Goal: Transaction & Acquisition: Book appointment/travel/reservation

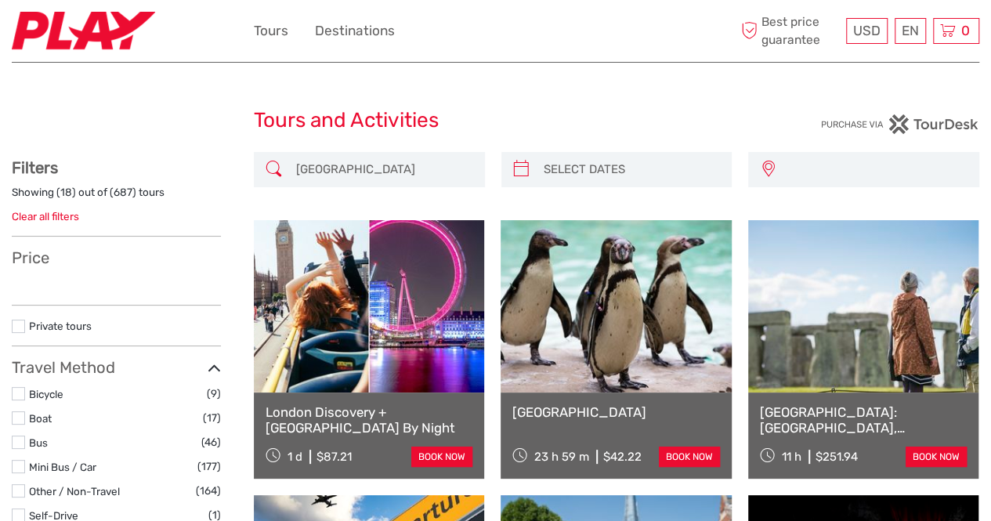
type input "15/09/2025 - 30/09/2025"
select select
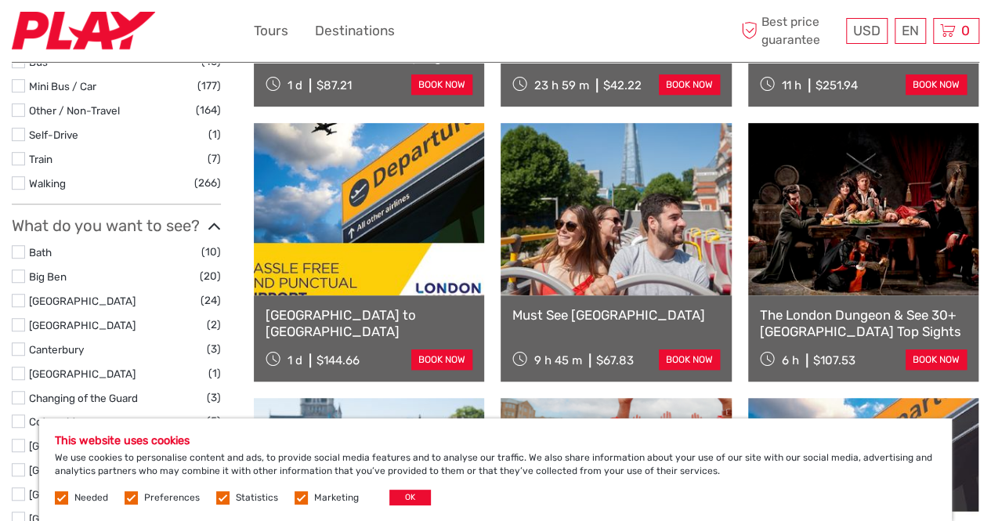
scroll to position [407, 0]
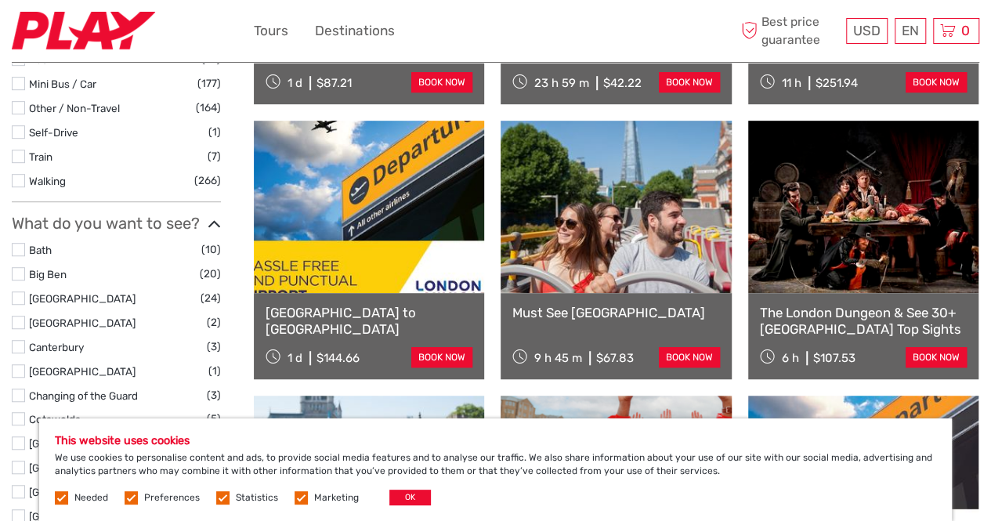
click at [664, 289] on link at bounding box center [615, 207] width 230 height 172
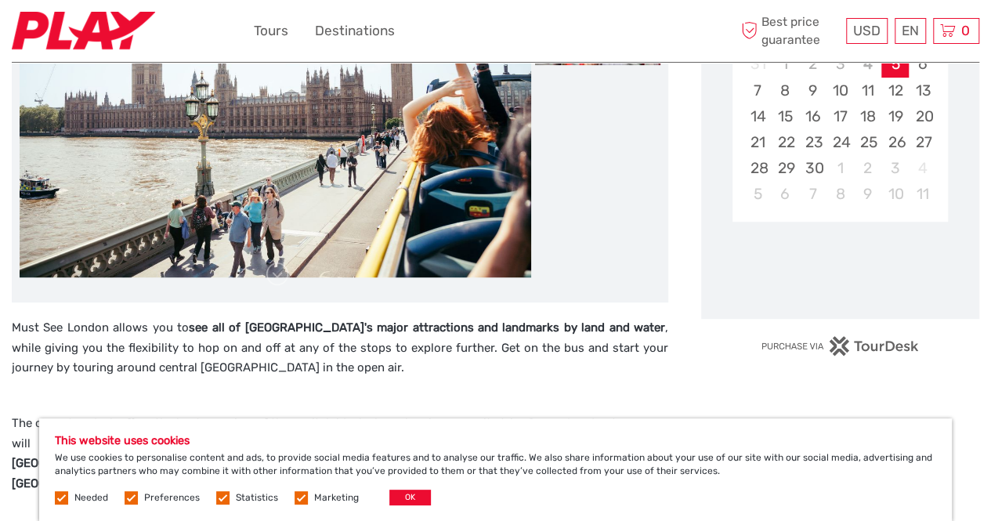
scroll to position [350, 0]
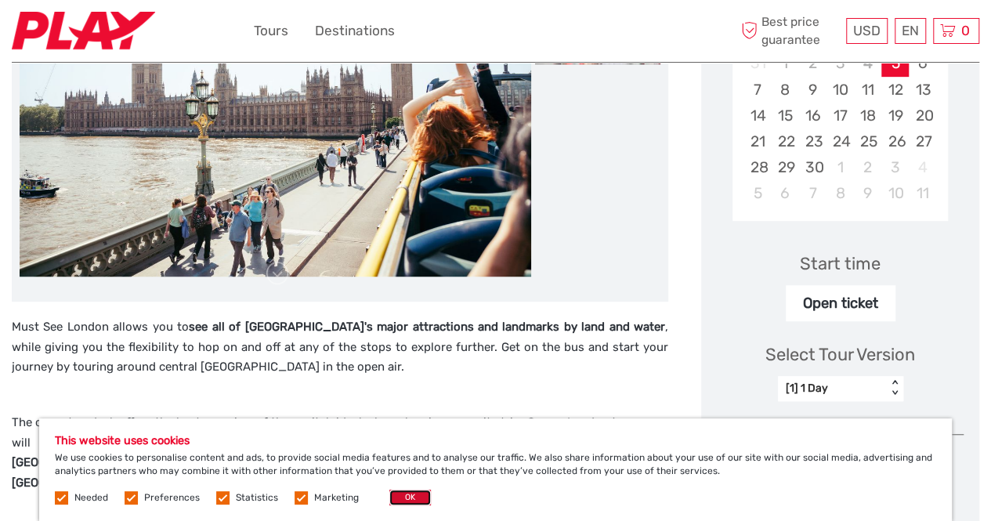
click at [406, 496] on button "OK" at bounding box center [410, 497] width 42 height 16
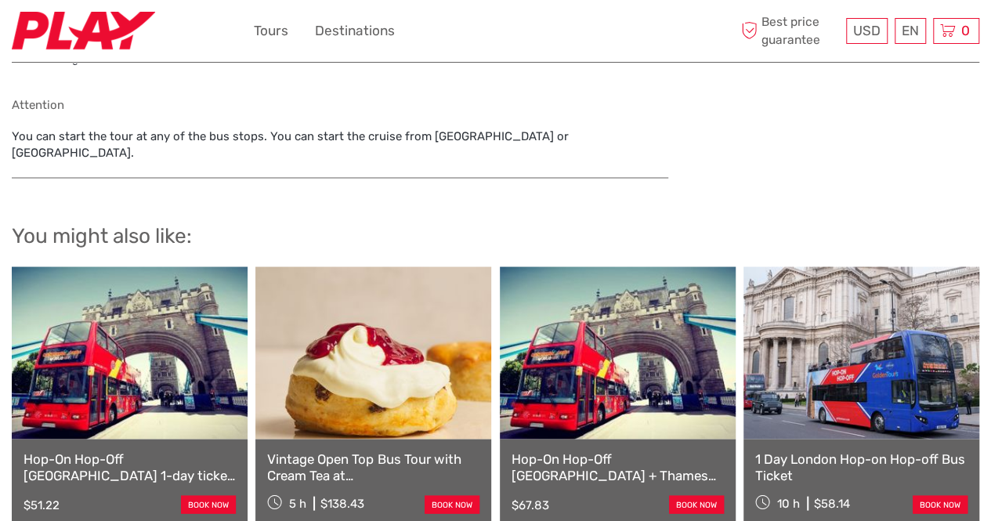
scroll to position [1381, 0]
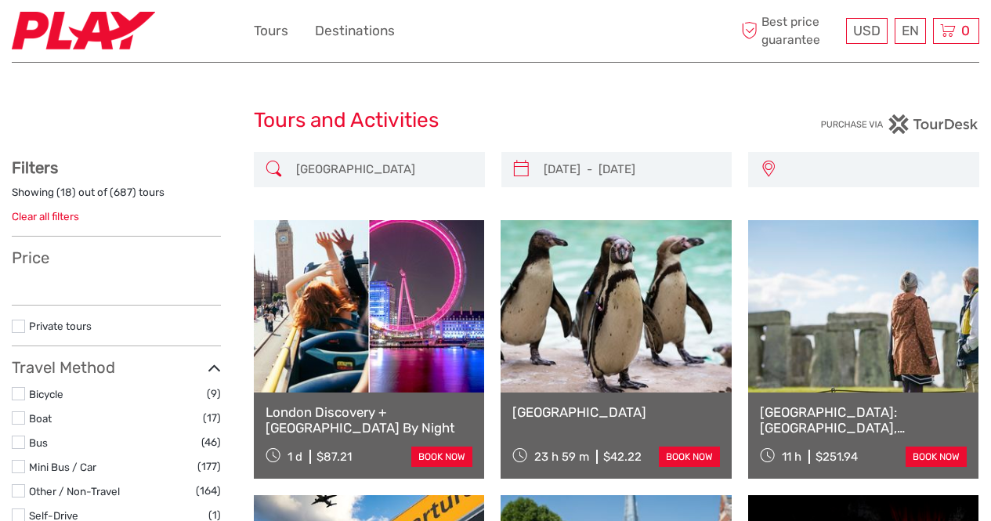
select select
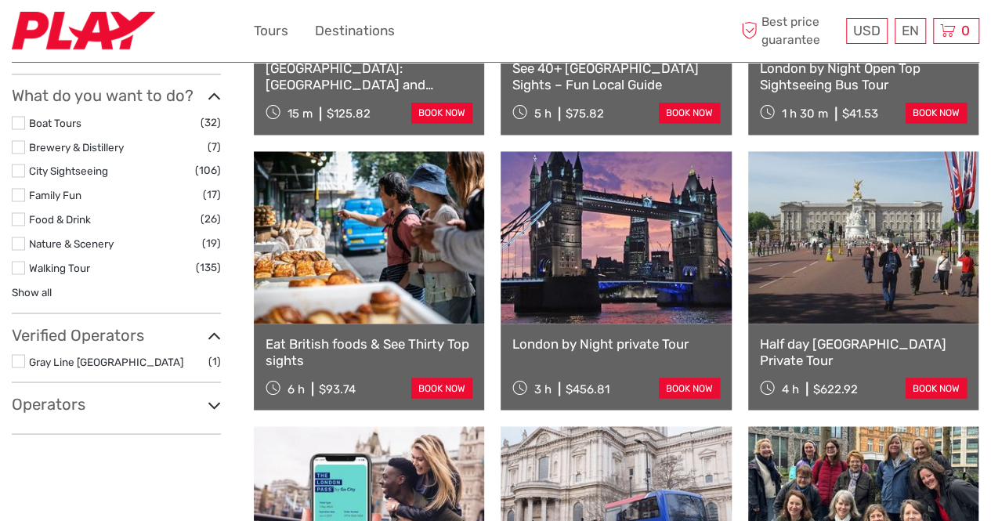
scroll to position [1201, 0]
click at [367, 342] on link "Eat British foods & See Thirty Top sights" at bounding box center [368, 351] width 207 height 32
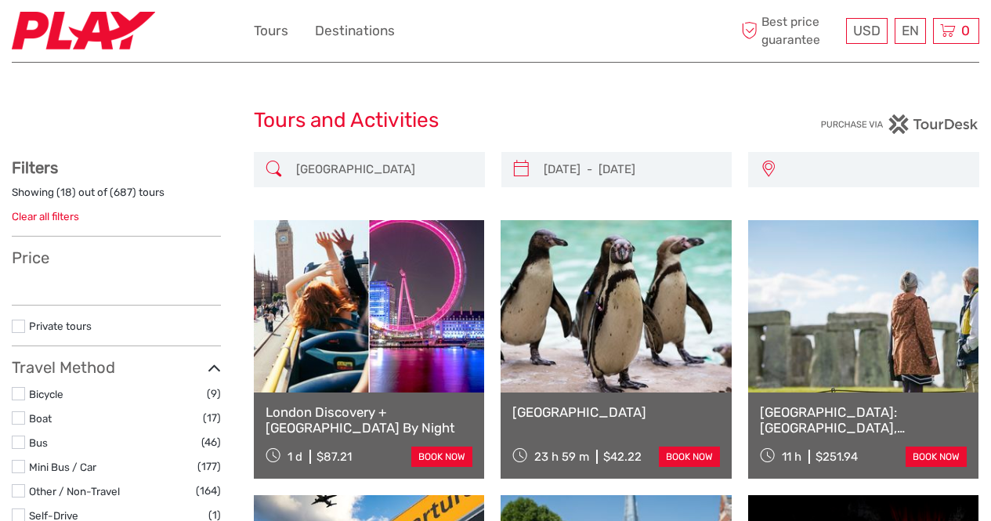
select select
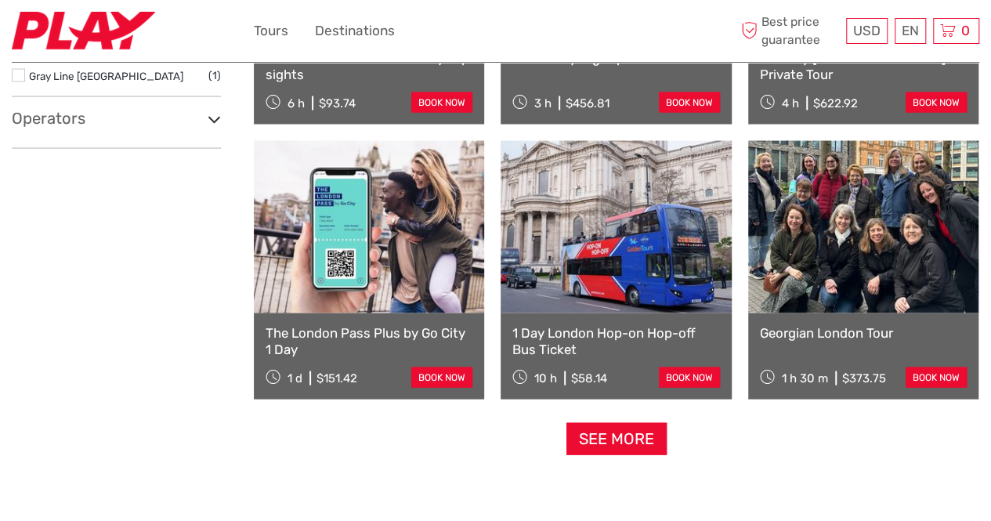
scroll to position [1493, 0]
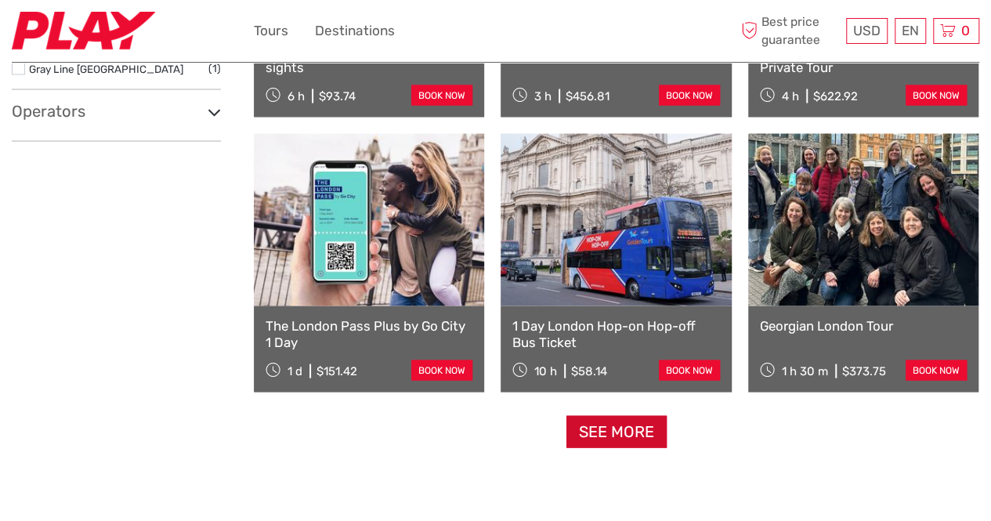
click at [643, 433] on link "See more" at bounding box center [616, 432] width 100 height 32
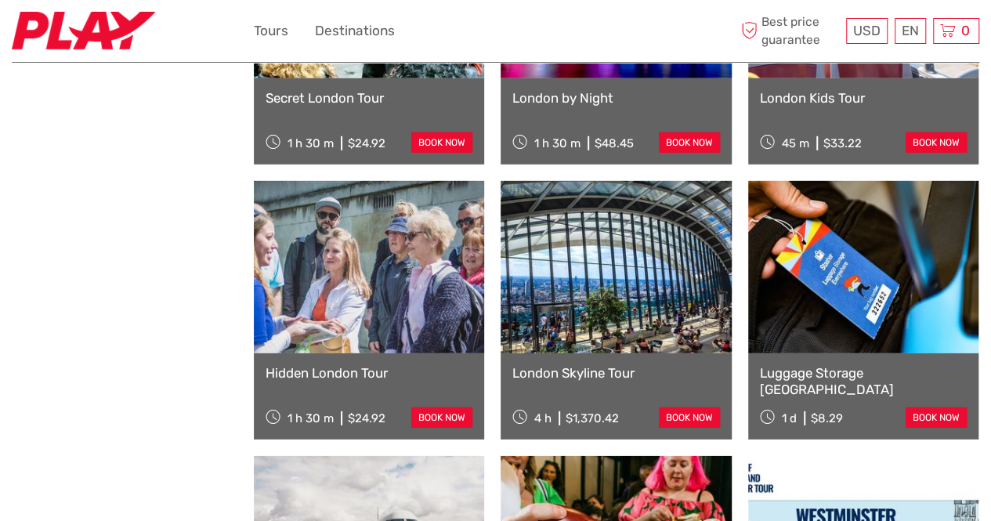
scroll to position [2274, 0]
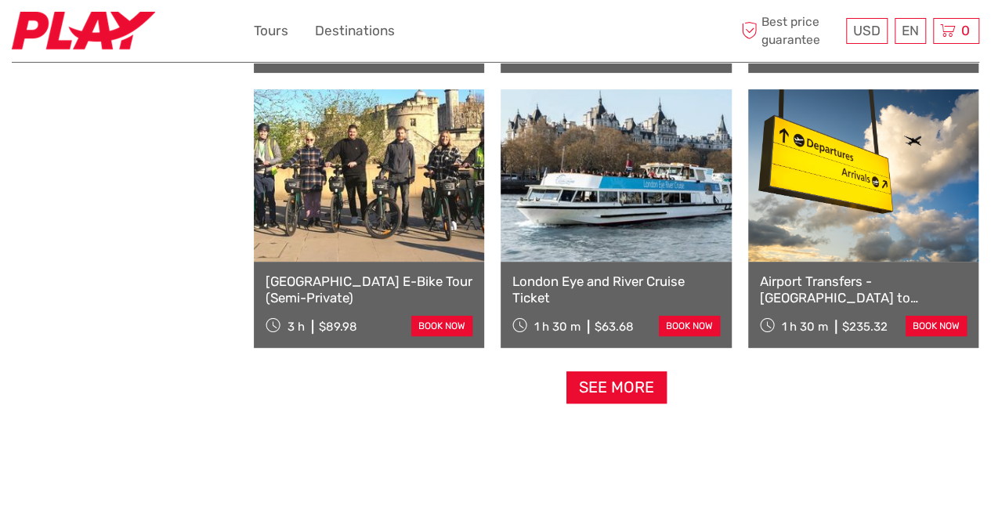
scroll to position [3190, 0]
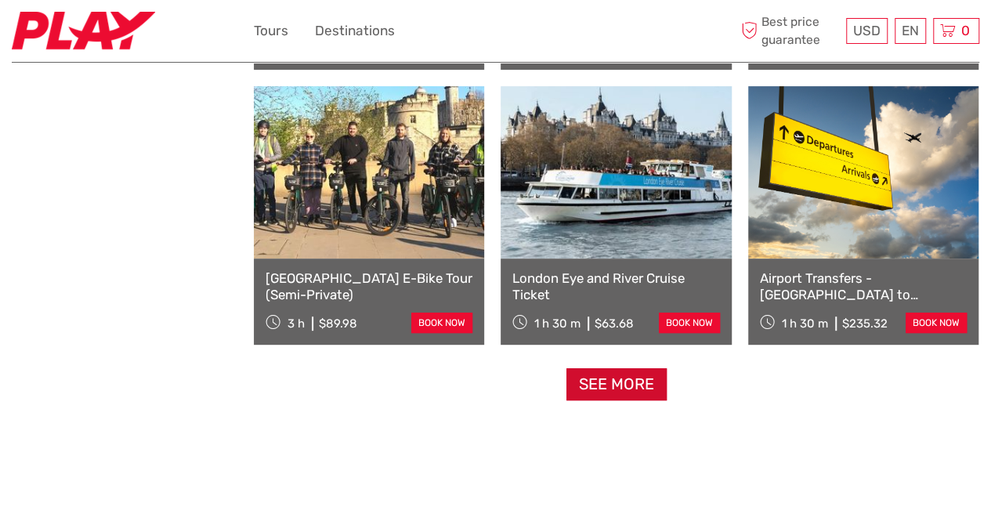
click at [633, 384] on link "See more" at bounding box center [616, 384] width 100 height 32
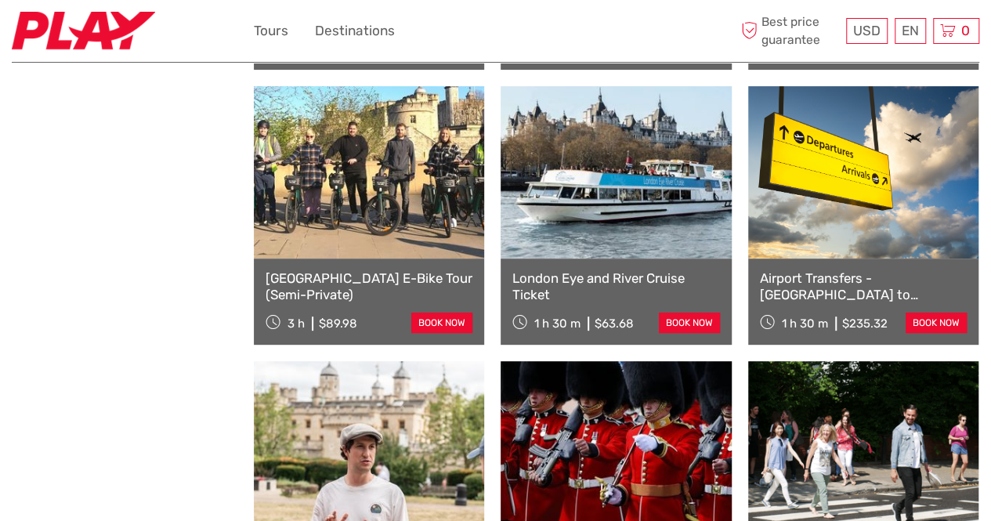
click at [626, 262] on div "London Eye and River Cruise Ticket 1 h 30 m $63.68 book now" at bounding box center [615, 301] width 230 height 86
click at [600, 276] on link "London Eye and River Cruise Ticket" at bounding box center [615, 286] width 207 height 32
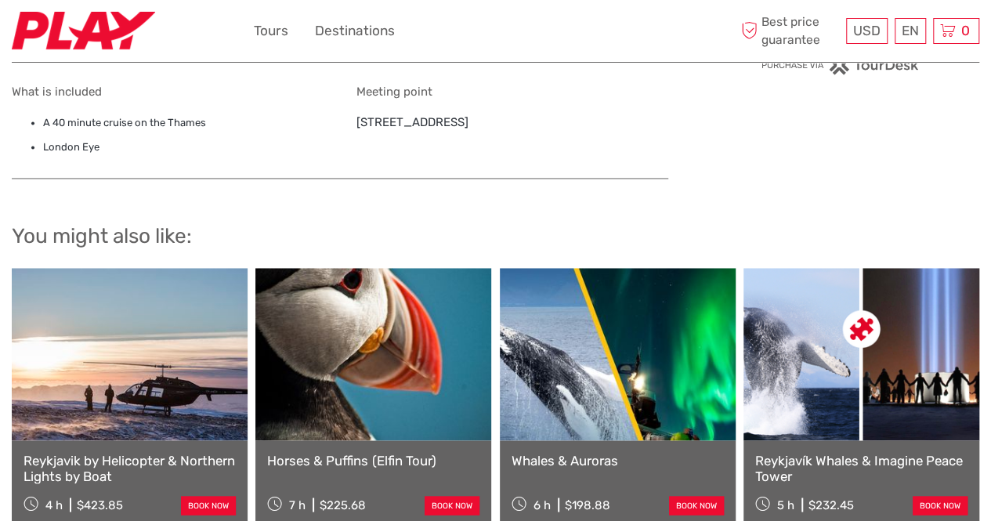
scroll to position [1146, 0]
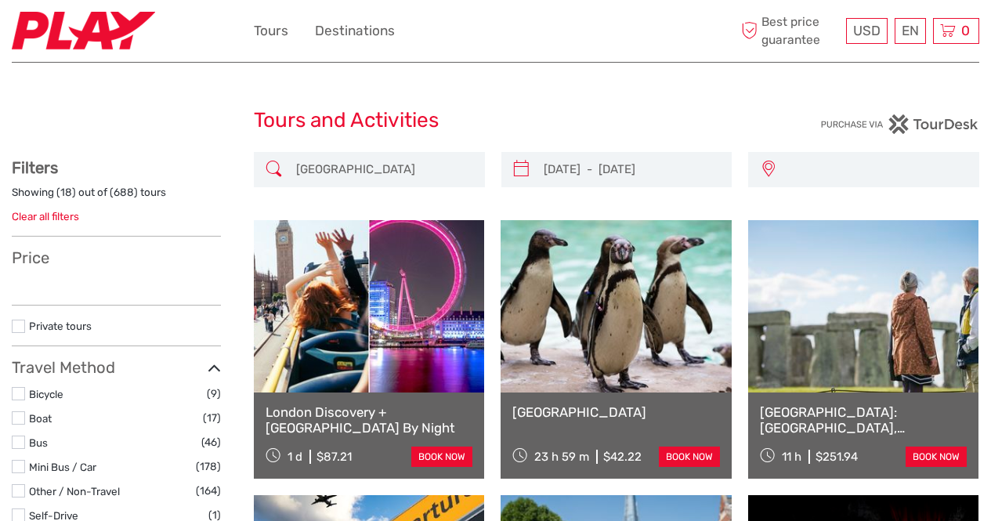
select select
type input "14/09/2025 - 29/09/2025"
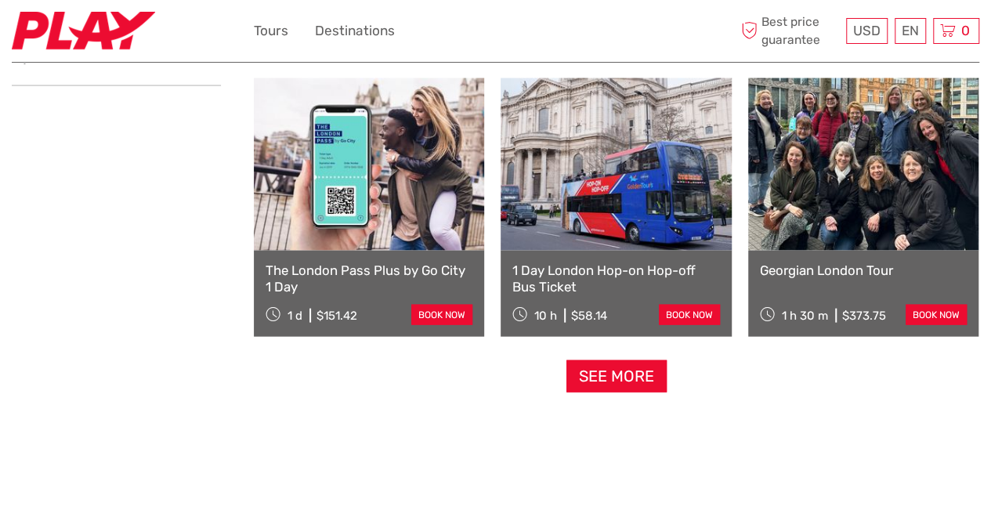
scroll to position [1475, 0]
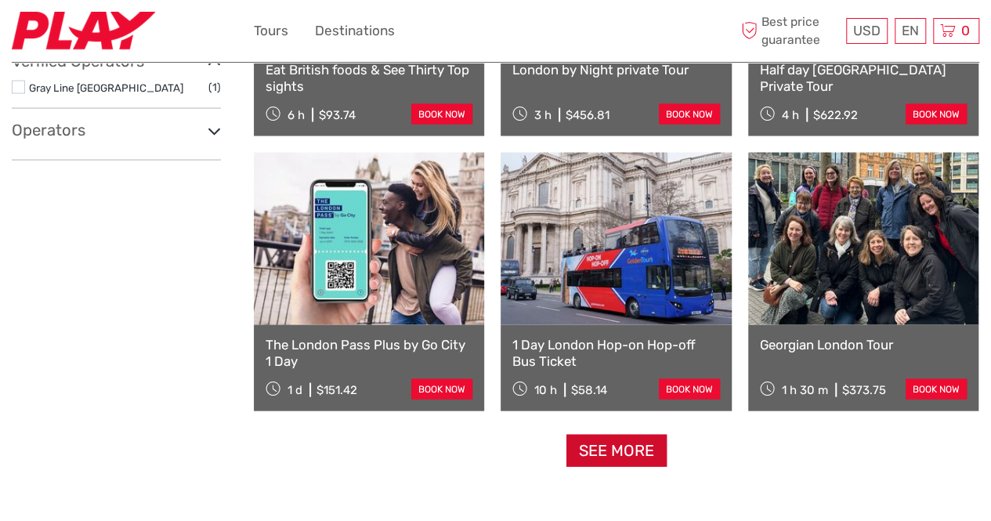
click at [633, 456] on link "See more" at bounding box center [616, 450] width 100 height 32
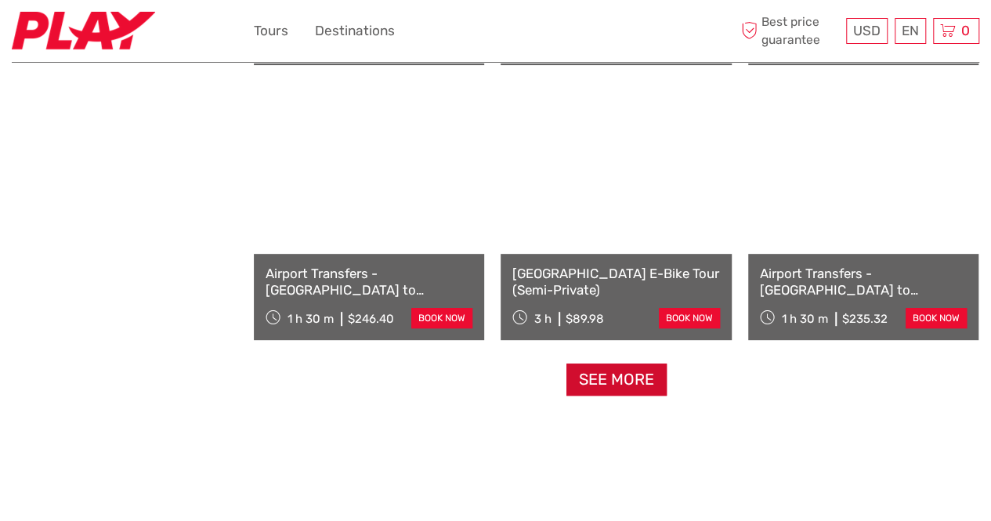
scroll to position [3212, 0]
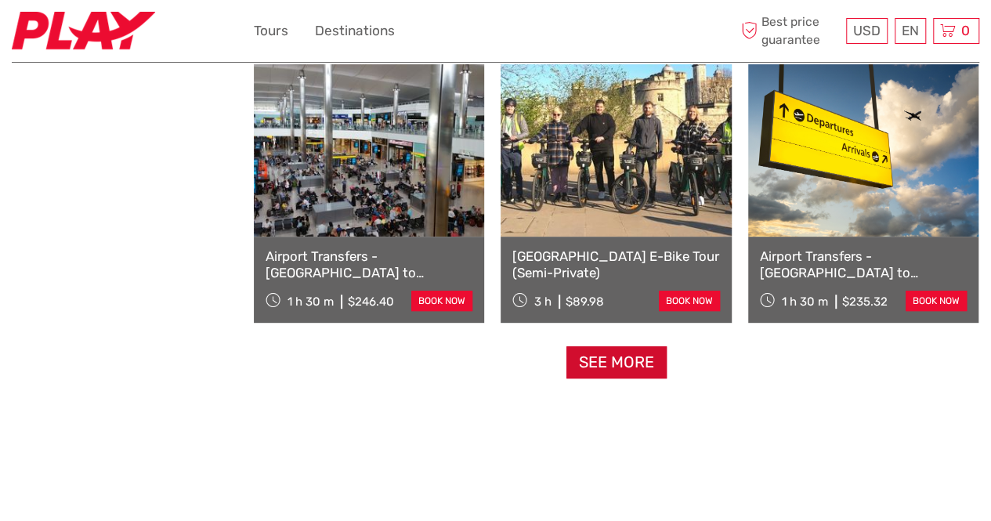
click at [608, 364] on link "See more" at bounding box center [616, 362] width 100 height 32
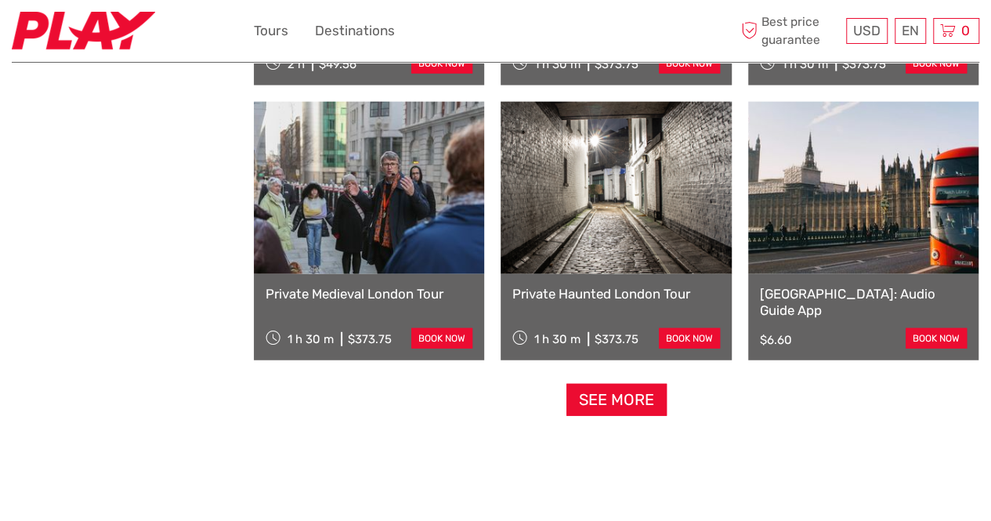
scroll to position [4833, 0]
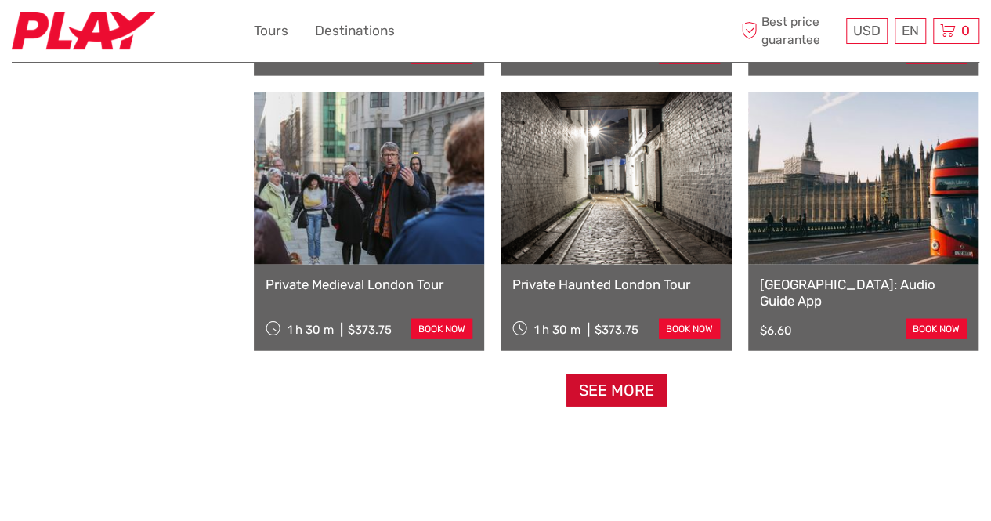
click at [654, 392] on link "See more" at bounding box center [616, 390] width 100 height 32
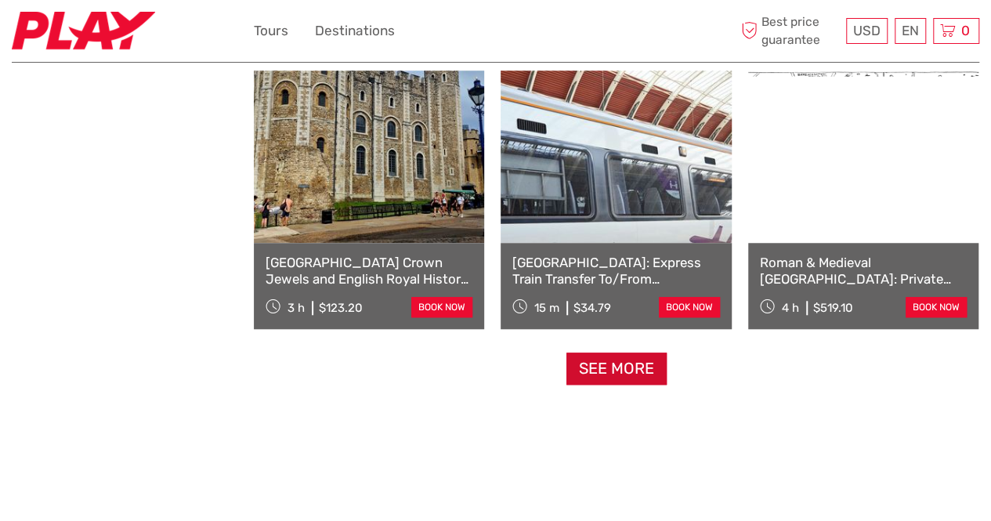
scroll to position [6507, 0]
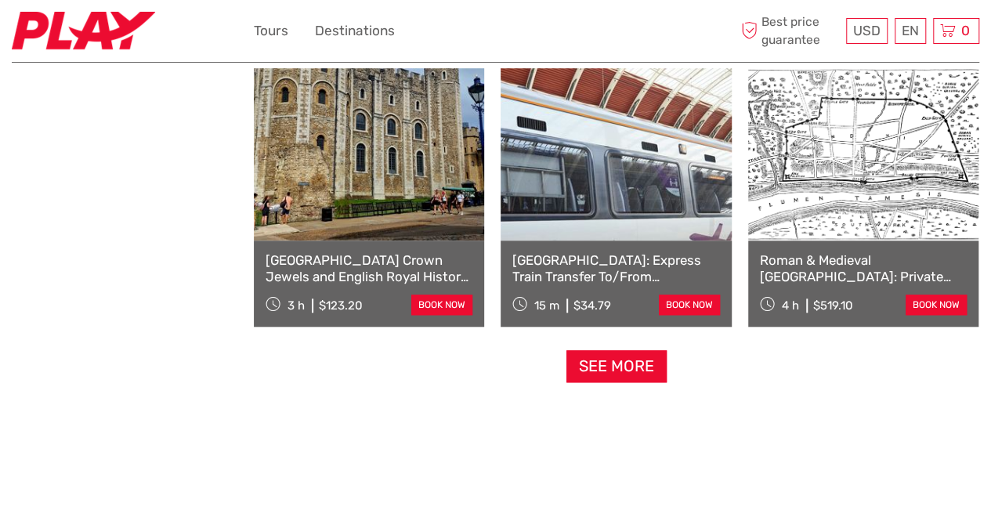
click at [627, 273] on link "[GEOGRAPHIC_DATA]: Express Train Transfer To/From [GEOGRAPHIC_DATA] and [GEOGRA…" at bounding box center [615, 268] width 207 height 32
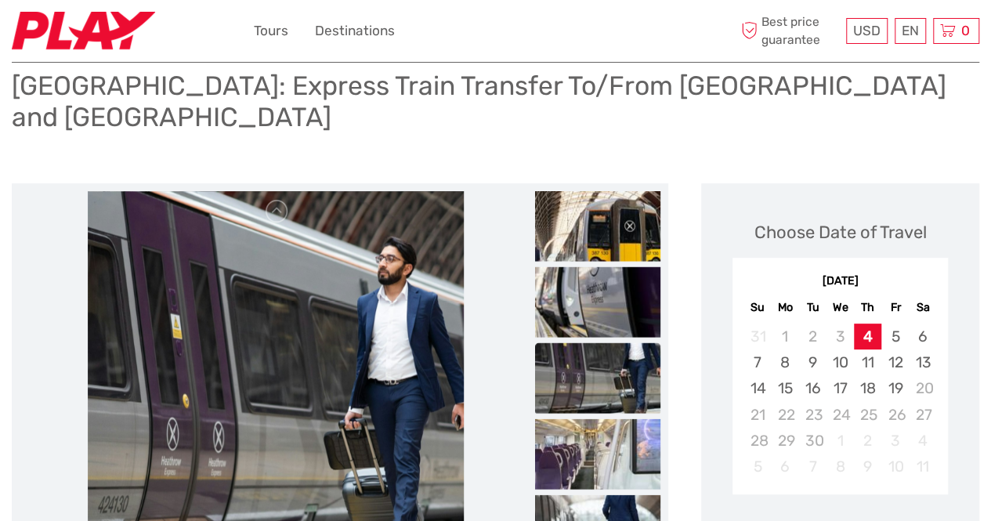
scroll to position [27, 0]
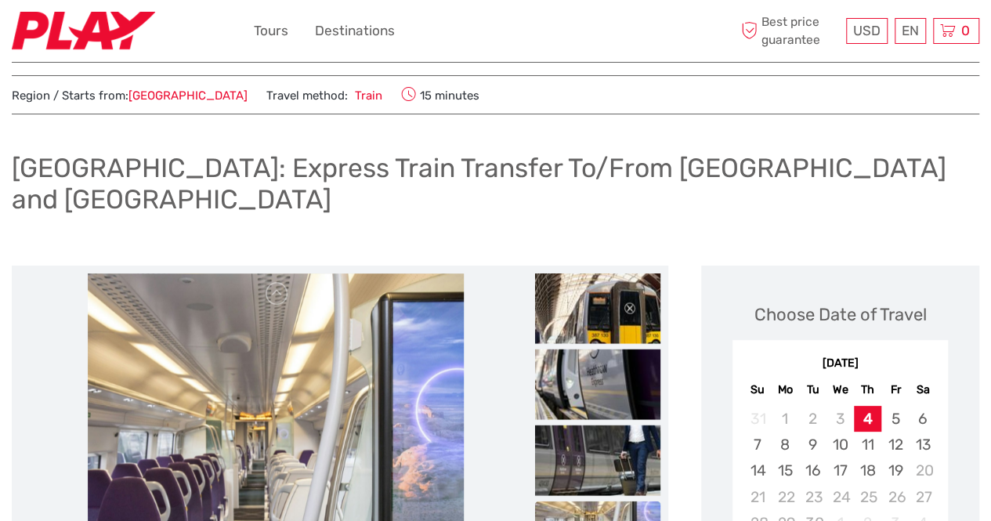
click at [874, 23] on span "USD" at bounding box center [866, 31] width 27 height 16
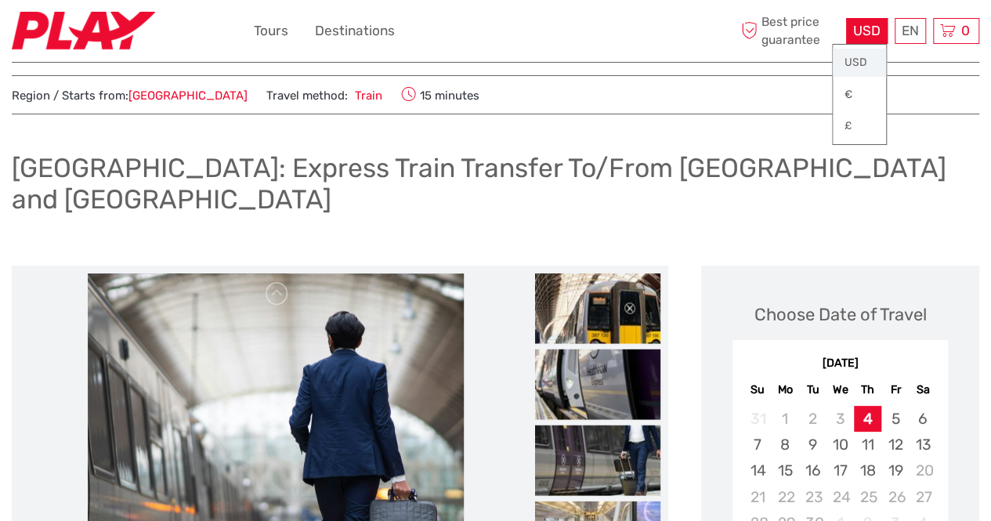
click at [858, 63] on link "USD" at bounding box center [858, 63] width 53 height 28
click at [896, 188] on h1 "[GEOGRAPHIC_DATA]: Express Train Transfer To/From [GEOGRAPHIC_DATA] and [GEOGRA…" at bounding box center [495, 183] width 967 height 63
click at [857, 61] on link "USD" at bounding box center [858, 63] width 53 height 28
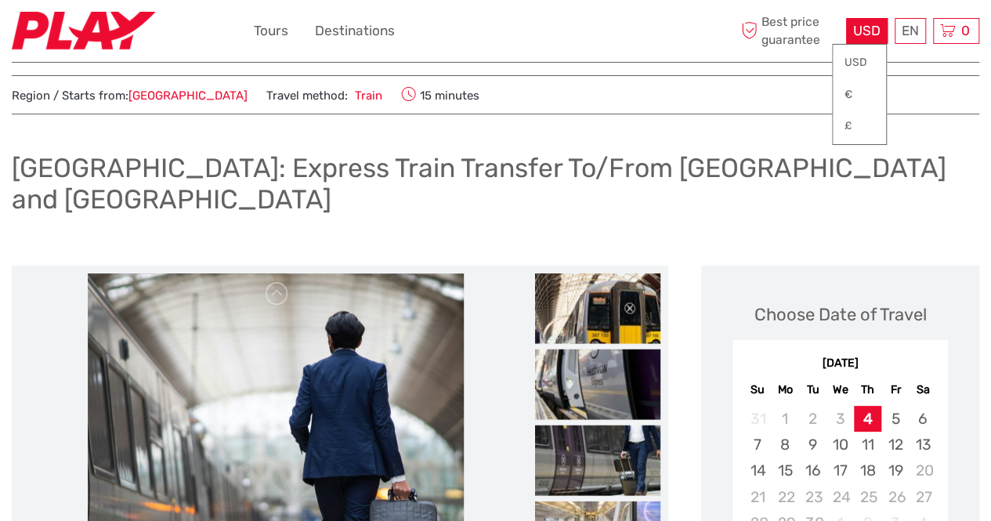
click at [975, 192] on h1 "[GEOGRAPHIC_DATA]: Express Train Transfer To/From [GEOGRAPHIC_DATA] and [GEOGRA…" at bounding box center [495, 183] width 967 height 63
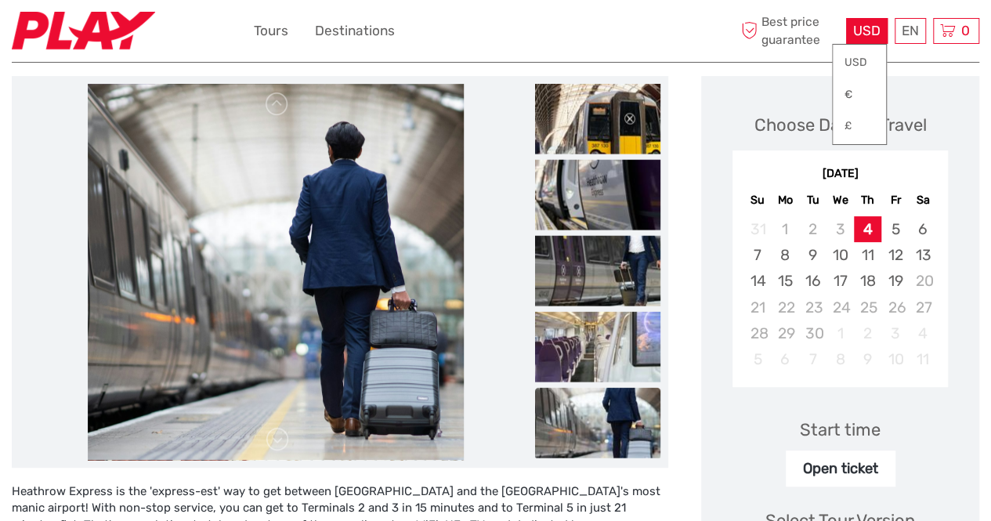
scroll to position [222, 0]
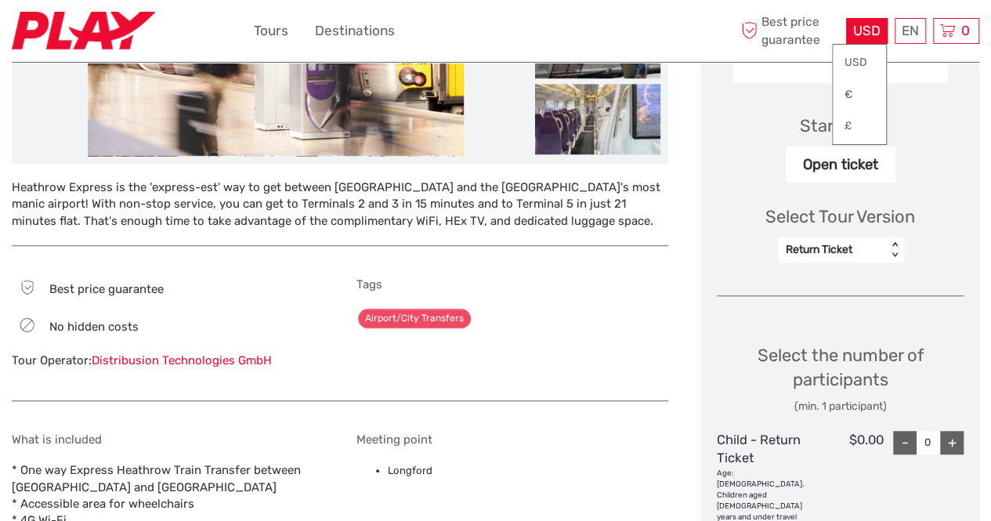
scroll to position [514, 0]
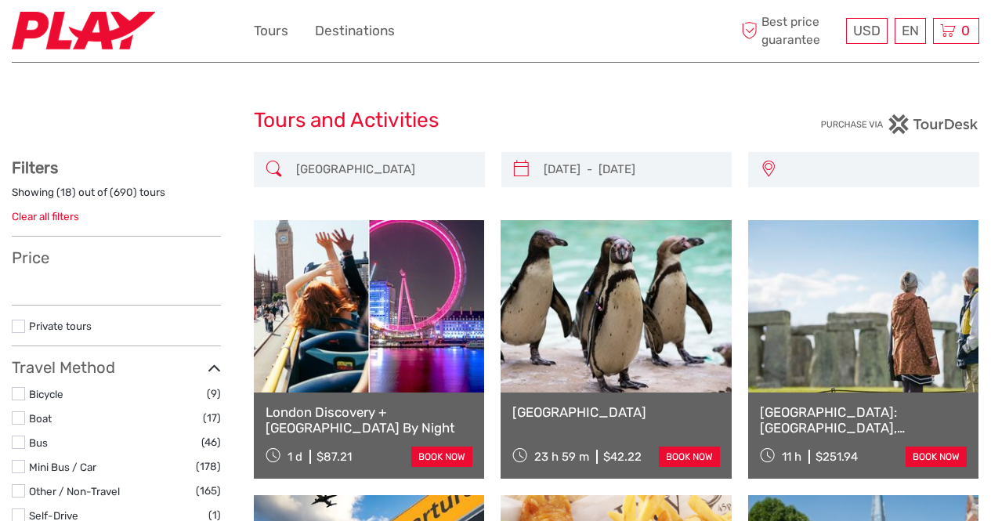
select select
type input "13/09/2025 - 28/09/2025"
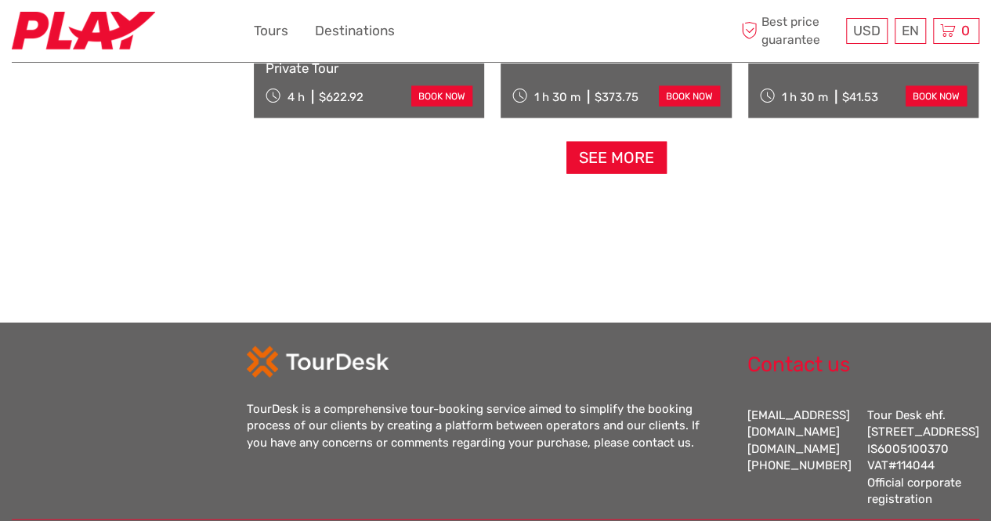
scroll to position [1760, 0]
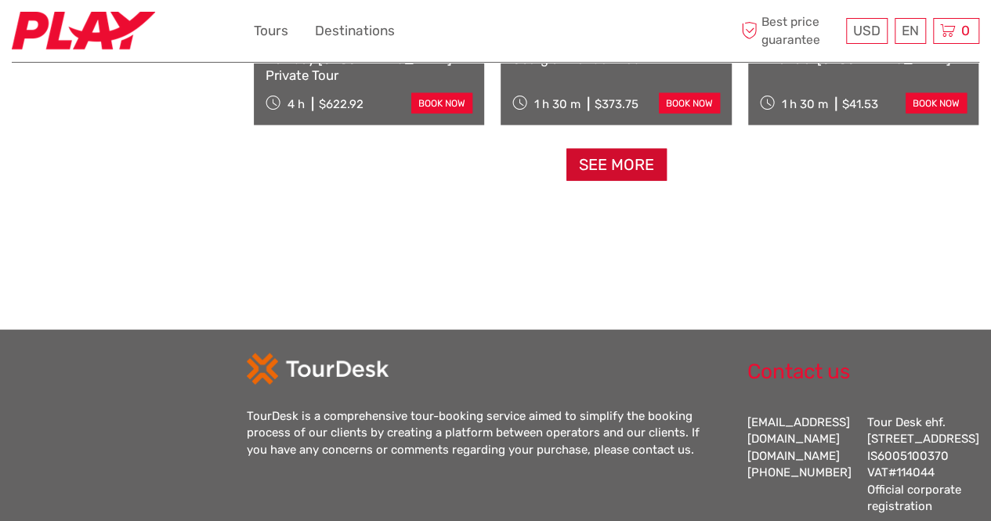
click at [603, 167] on link "See more" at bounding box center [616, 165] width 100 height 32
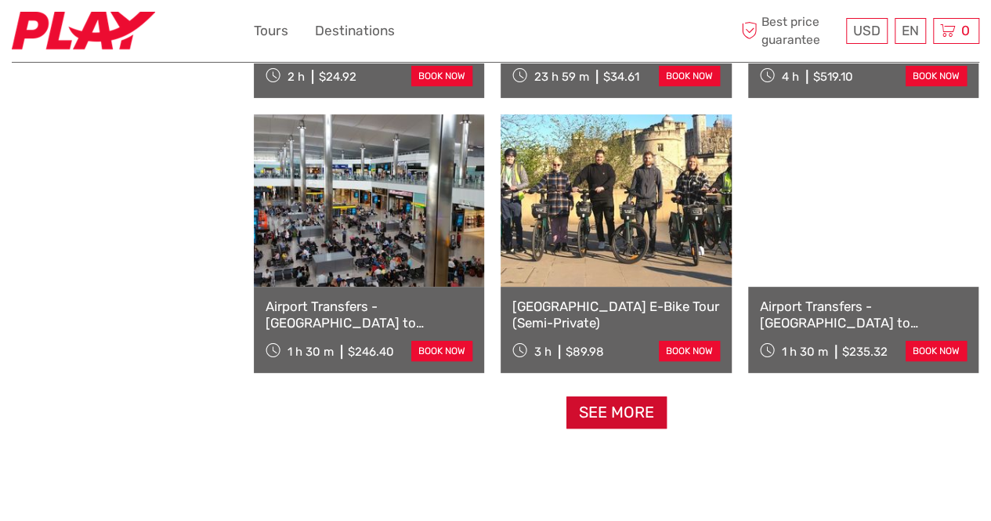
scroll to position [3205, 0]
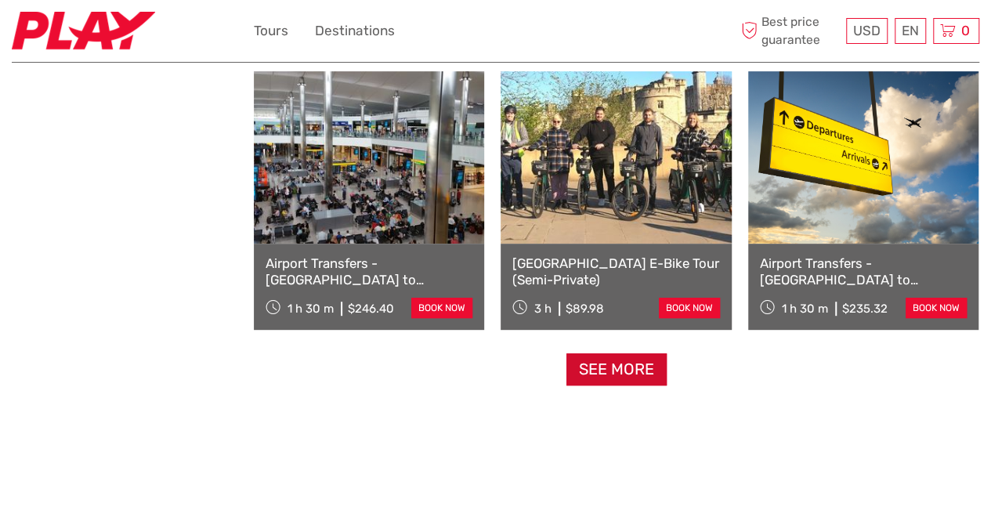
click at [620, 373] on link "See more" at bounding box center [616, 369] width 100 height 32
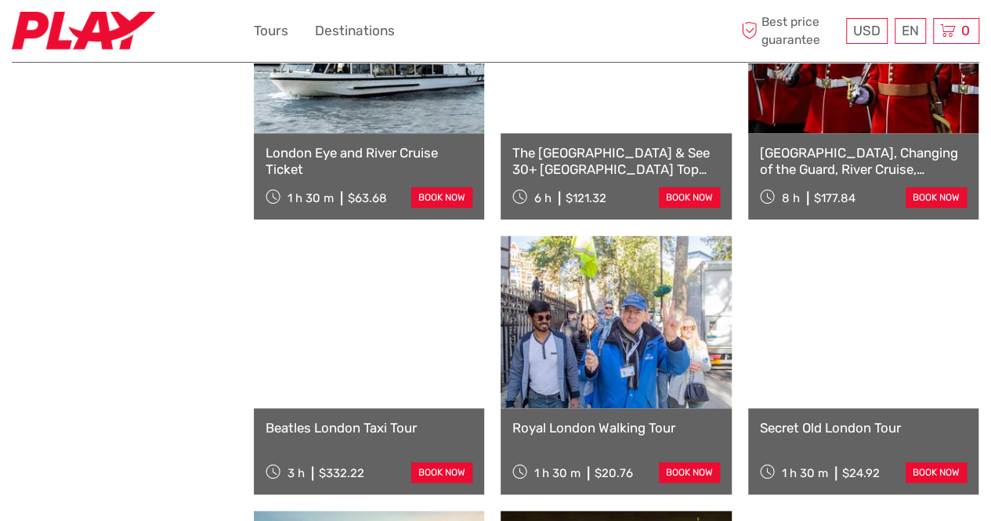
scroll to position [3594, 0]
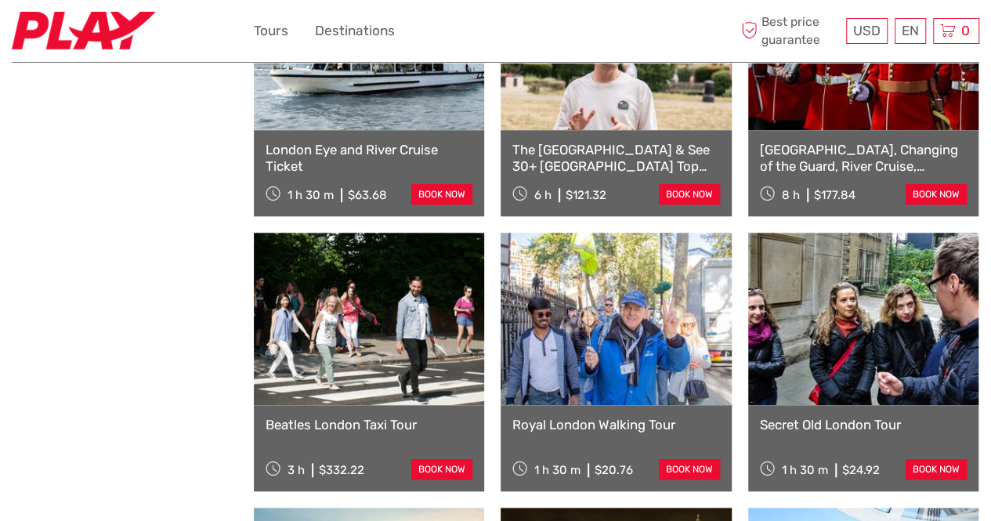
click at [870, 153] on link "[GEOGRAPHIC_DATA], Changing of the Guard, River Cruise, [GEOGRAPHIC_DATA] & Opt…" at bounding box center [863, 158] width 207 height 32
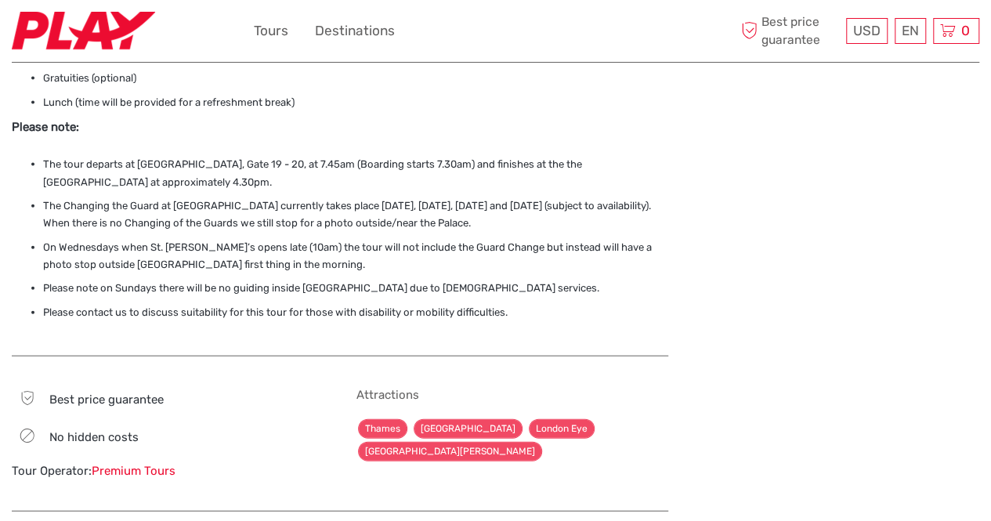
scroll to position [1660, 0]
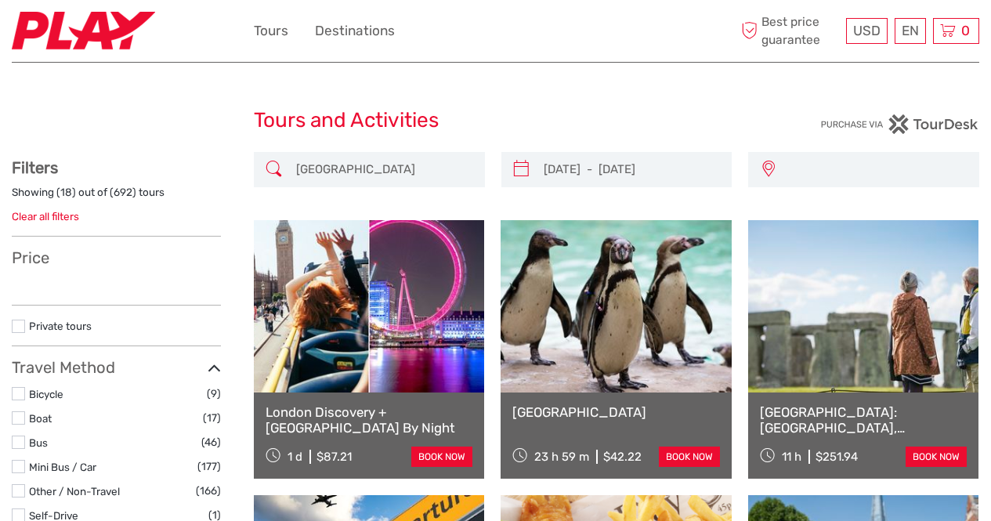
select select
type input "[DATE] - [DATE]"
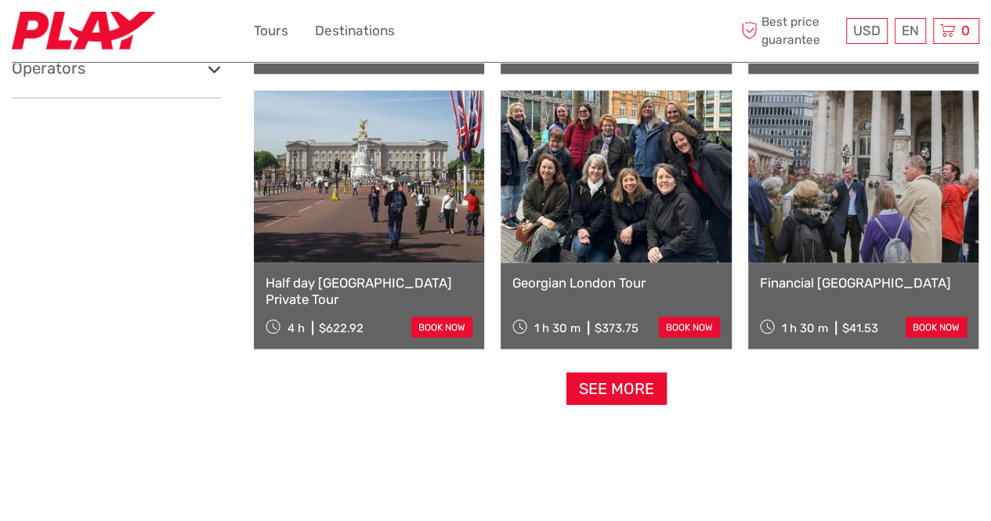
scroll to position [1536, 0]
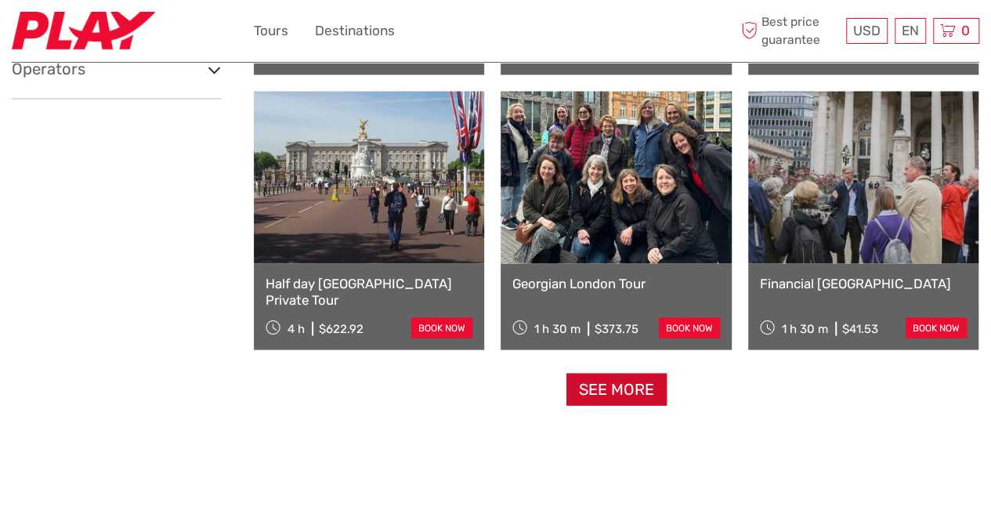
click at [612, 387] on link "See more" at bounding box center [616, 390] width 100 height 32
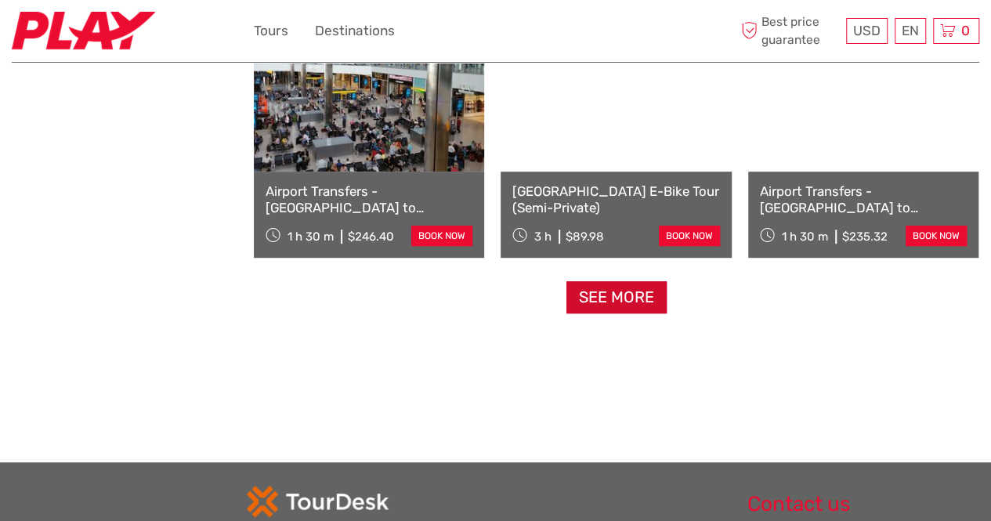
scroll to position [3279, 0]
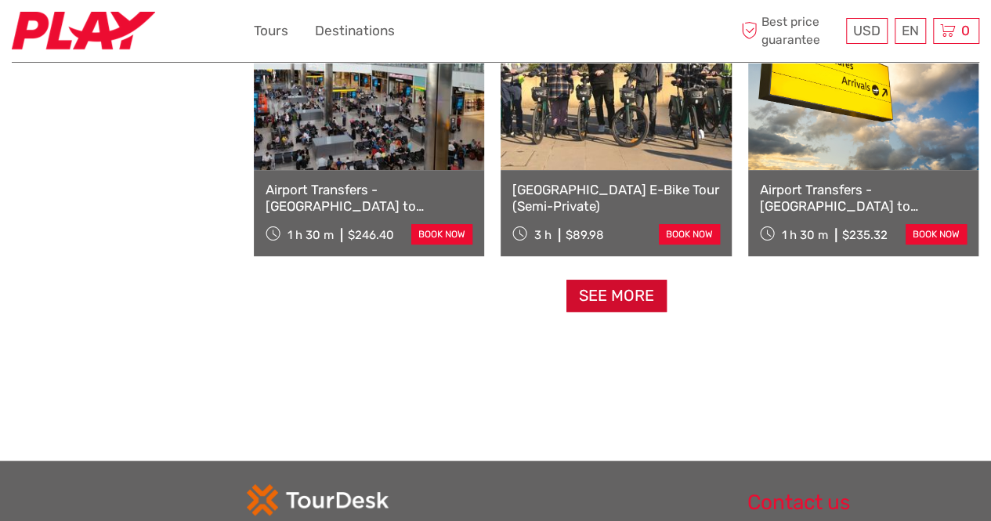
click at [612, 293] on link "See more" at bounding box center [616, 296] width 100 height 32
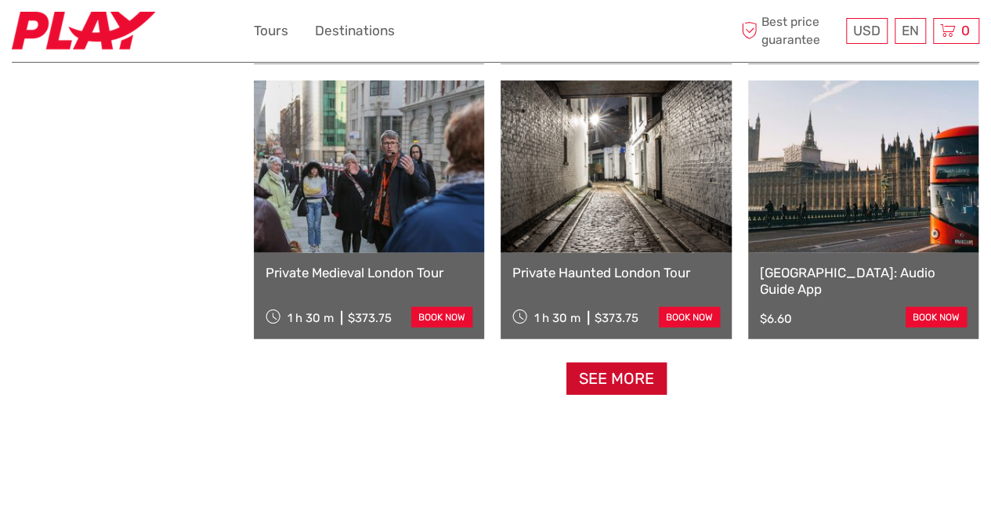
scroll to position [4857, 0]
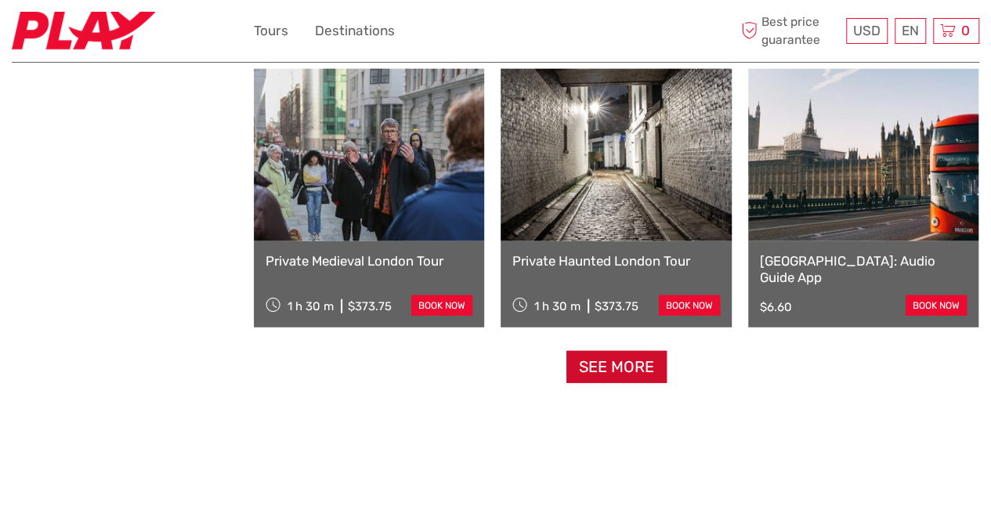
click at [603, 371] on link "See more" at bounding box center [616, 367] width 100 height 32
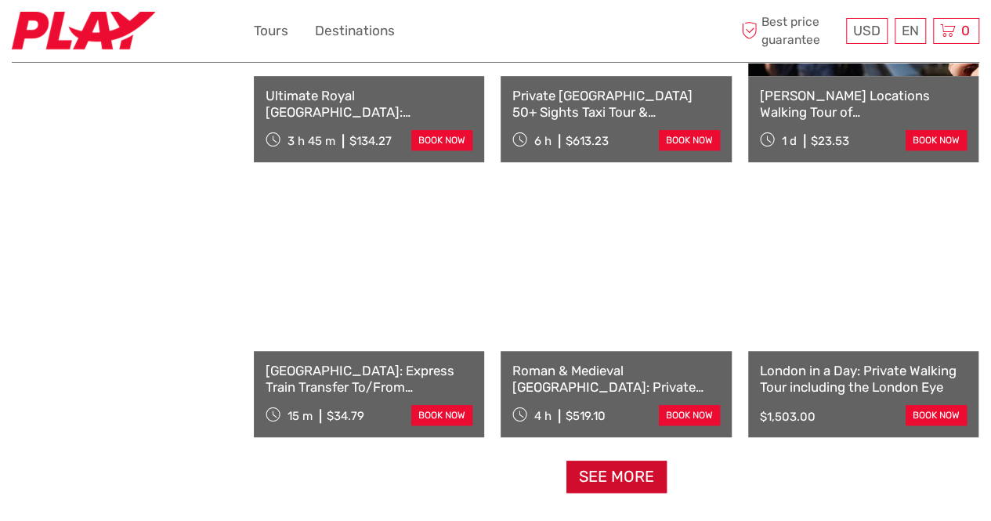
scroll to position [6401, 0]
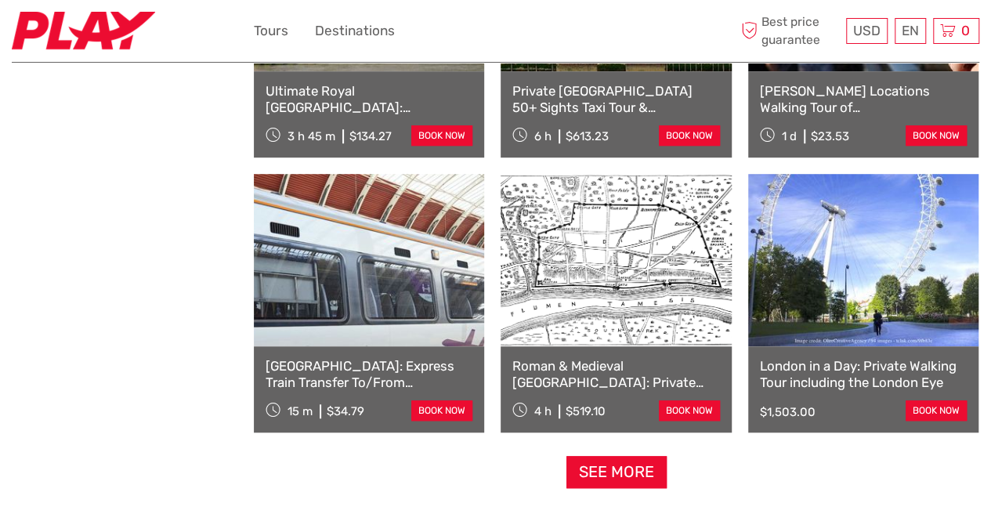
click at [631, 470] on link "See more" at bounding box center [616, 472] width 100 height 32
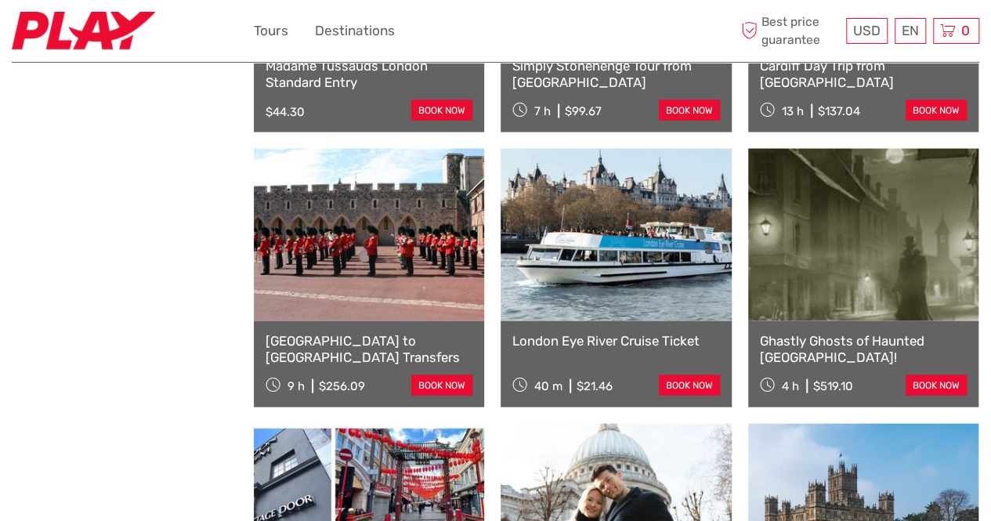
scroll to position [7527, 0]
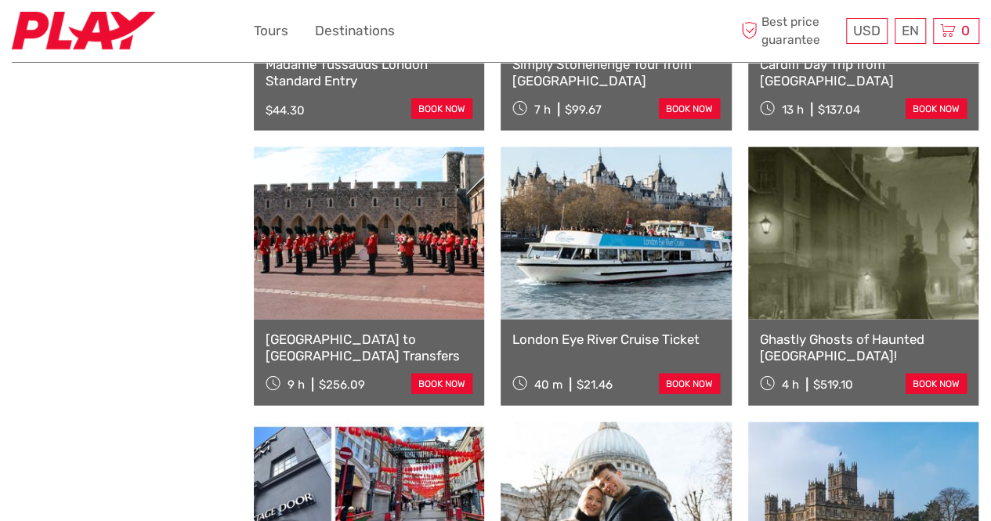
click at [655, 337] on link "London Eye River Cruise Ticket" at bounding box center [615, 339] width 207 height 16
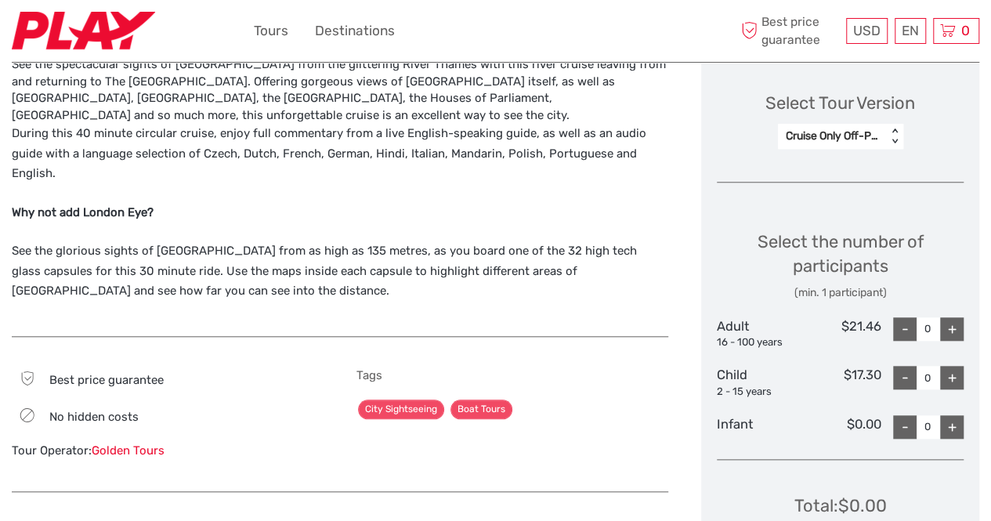
scroll to position [608, 0]
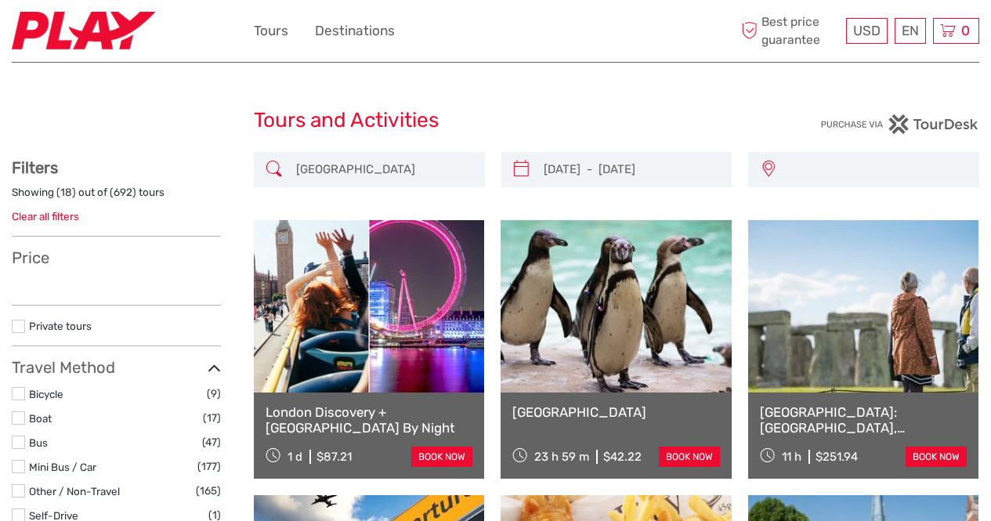
select select
type input "[DATE] - [DATE]"
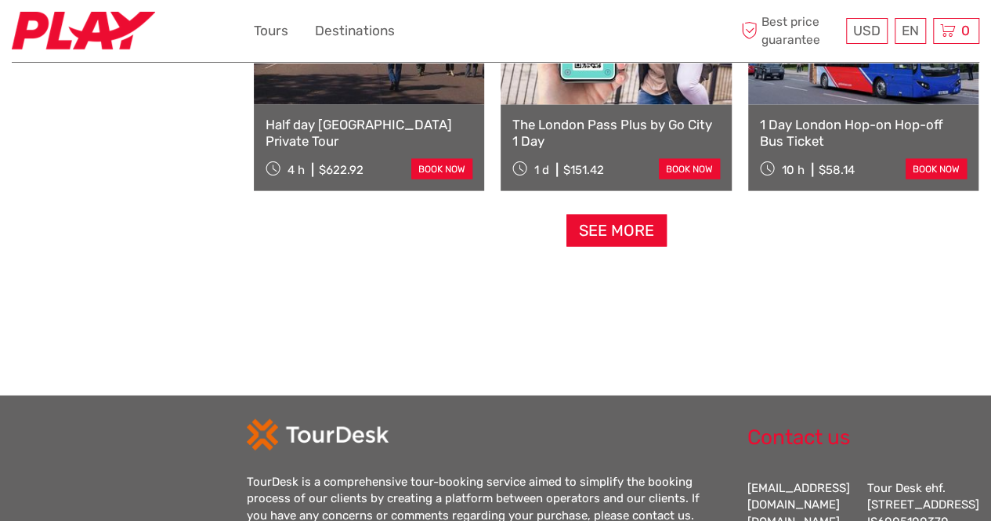
scroll to position [1687, 0]
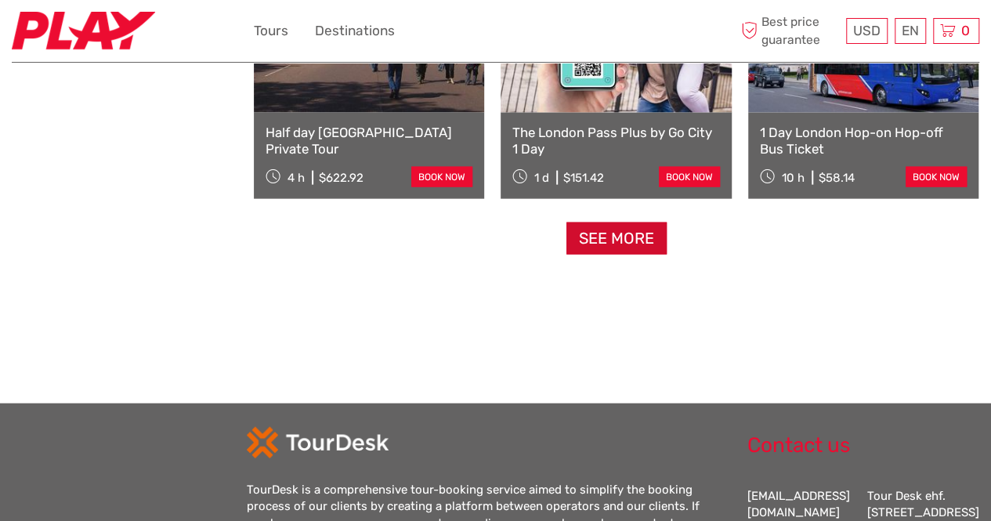
click at [609, 246] on link "See more" at bounding box center [616, 238] width 100 height 32
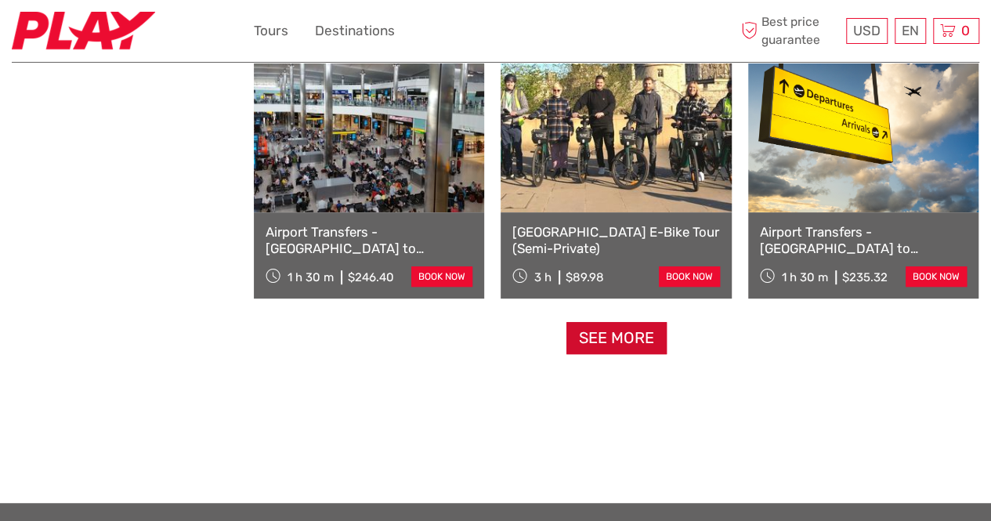
scroll to position [3240, 0]
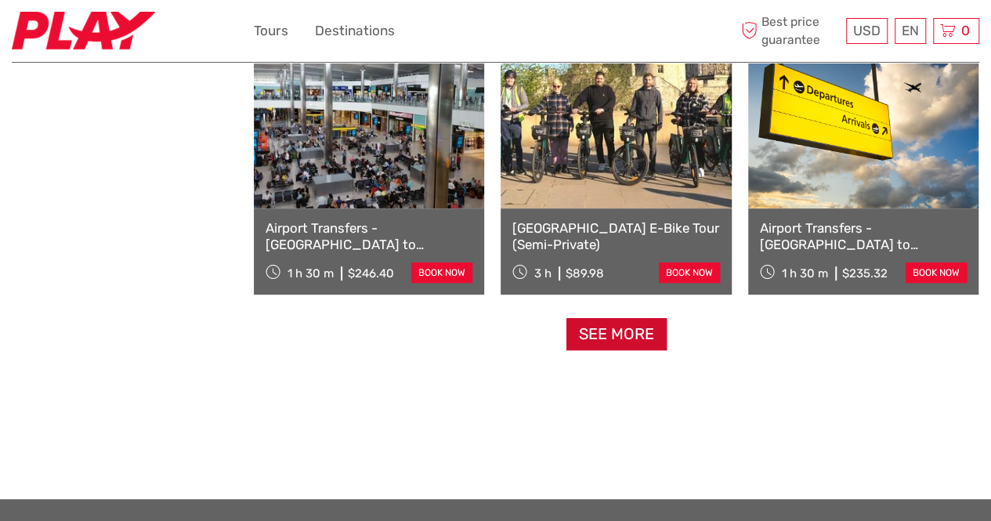
click at [619, 345] on link "See more" at bounding box center [616, 334] width 100 height 32
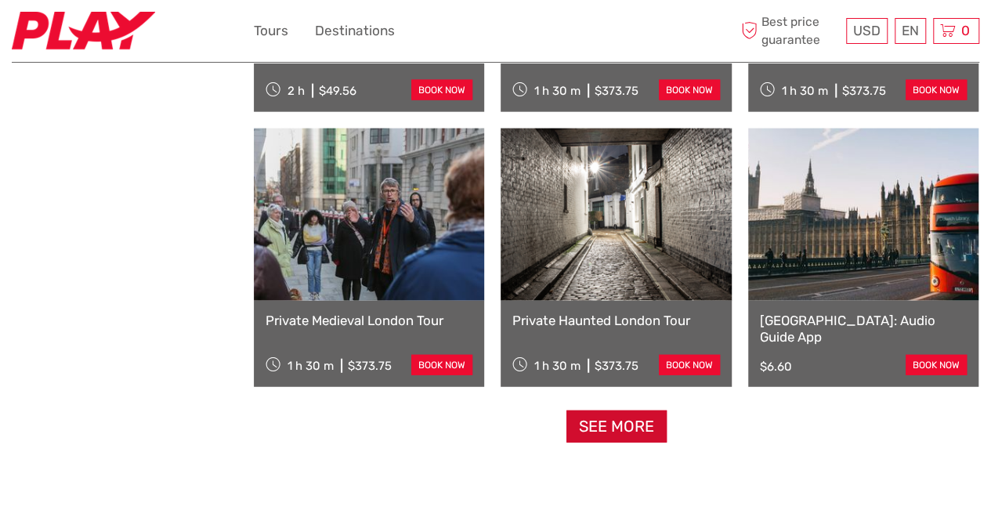
scroll to position [4797, 0]
click at [611, 418] on link "See more" at bounding box center [616, 426] width 100 height 32
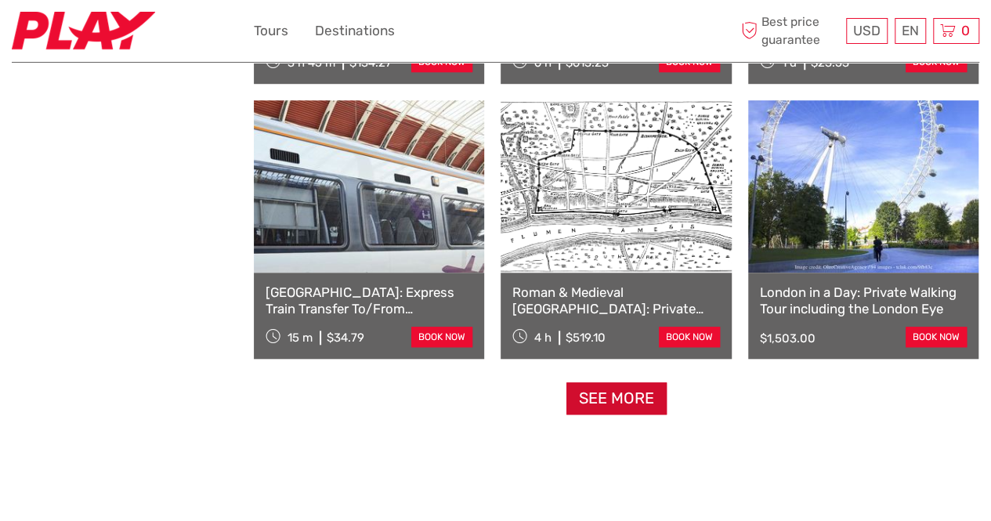
scroll to position [6474, 0]
click at [644, 402] on link "See more" at bounding box center [616, 398] width 100 height 32
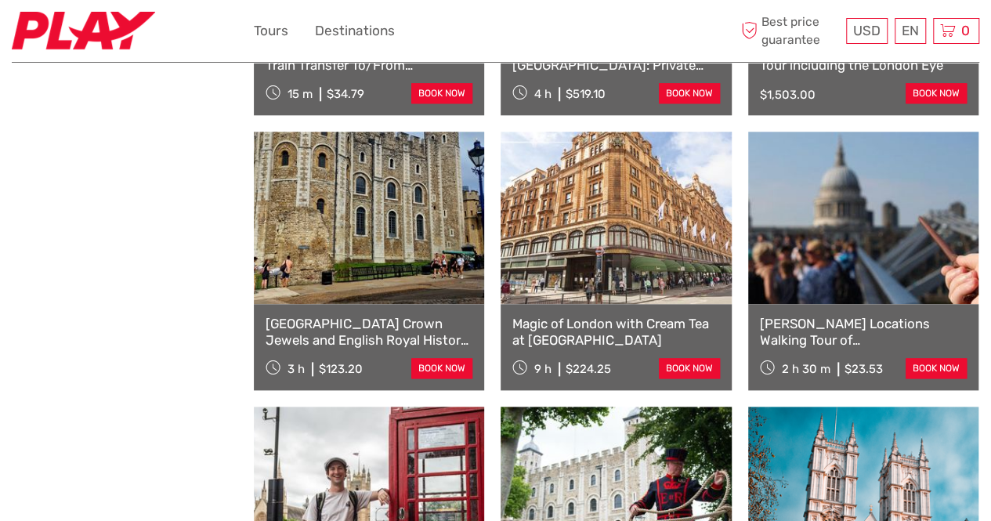
scroll to position [6734, 0]
